Goal: Find specific page/section: Find specific page/section

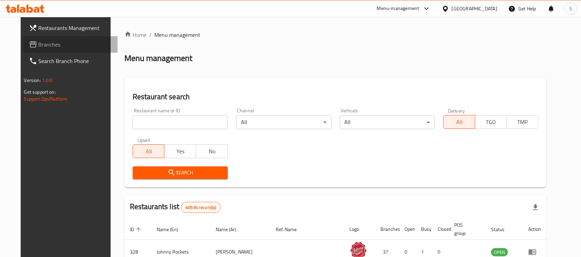
click at [47, 44] on span "Branches" at bounding box center [76, 44] width 74 height 8
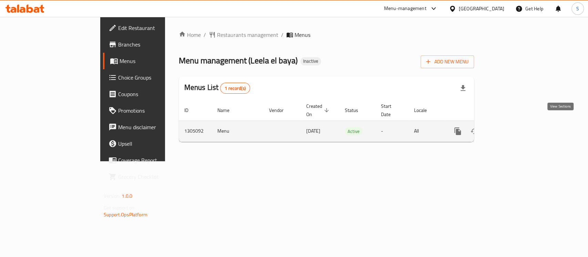
click at [512, 127] on icon "enhanced table" at bounding box center [507, 131] width 8 height 8
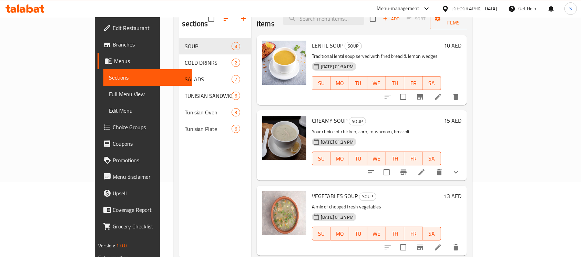
scroll to position [96, 0]
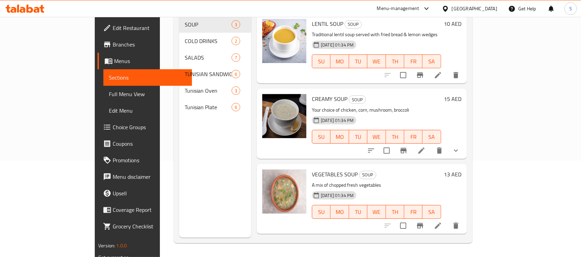
click at [15, 9] on icon at bounding box center [13, 10] width 6 height 6
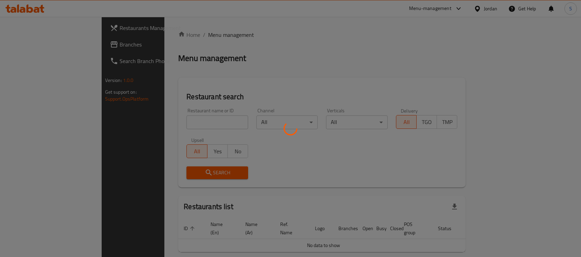
scroll to position [18, 0]
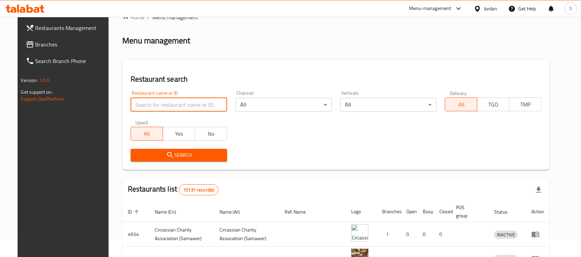
click at [204, 104] on input "search" at bounding box center [179, 105] width 96 height 14
paste input "773814"
type input "773814"
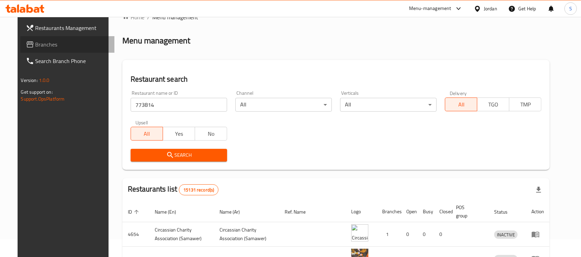
click at [65, 48] on span "Branches" at bounding box center [72, 44] width 74 height 8
